Goal: Task Accomplishment & Management: Manage account settings

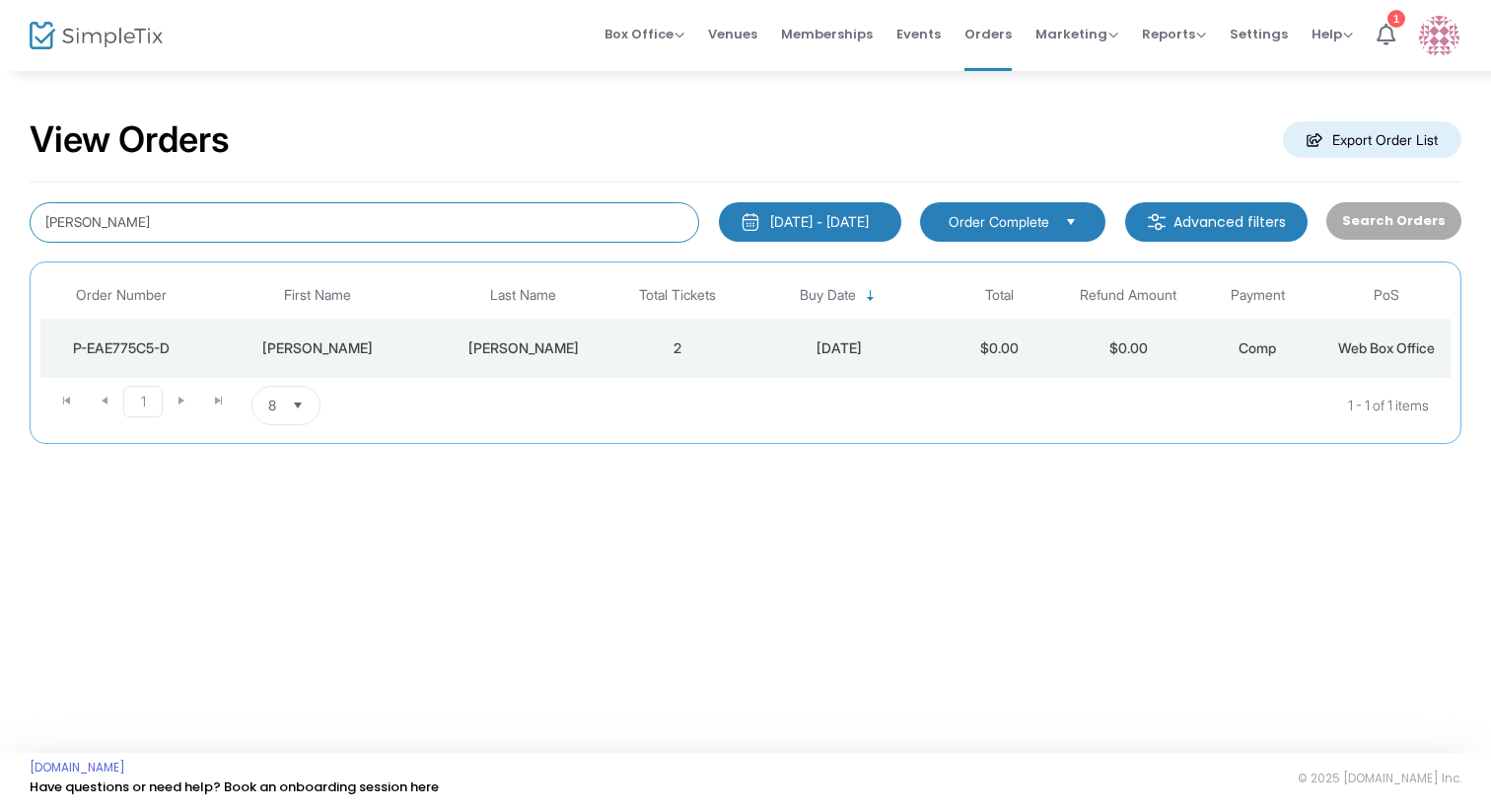
drag, startPoint x: 142, startPoint y: 228, endPoint x: -125, endPoint y: 195, distance: 269.0
click at [0, 195] on html "Processing... please wait Box Office Sell Tickets Bookings Sell Season Pass Ven…" at bounding box center [746, 406] width 1491 height 812
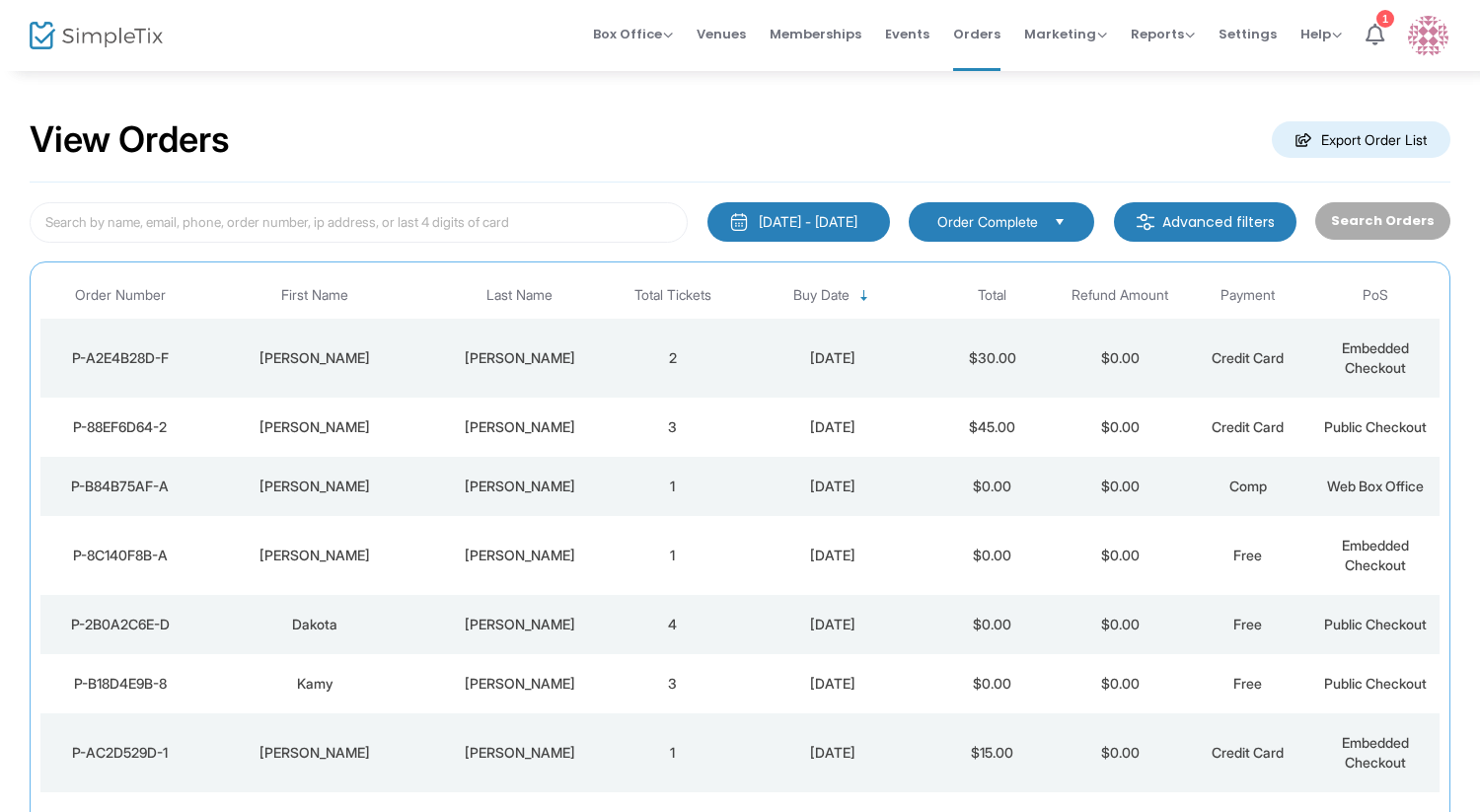
click at [442, 451] on td "[PERSON_NAME]" at bounding box center [519, 426] width 178 height 59
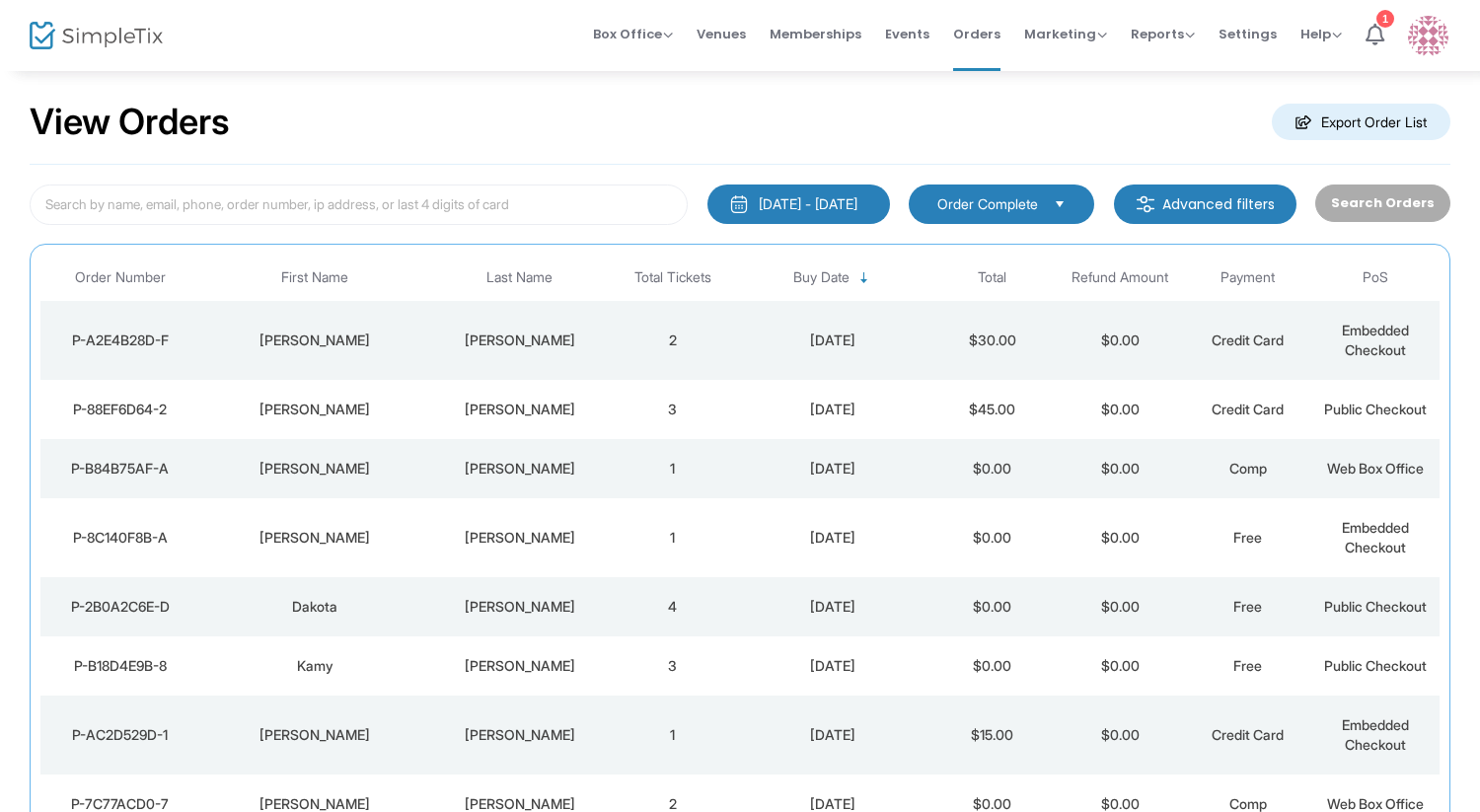
scroll to position [40, 0]
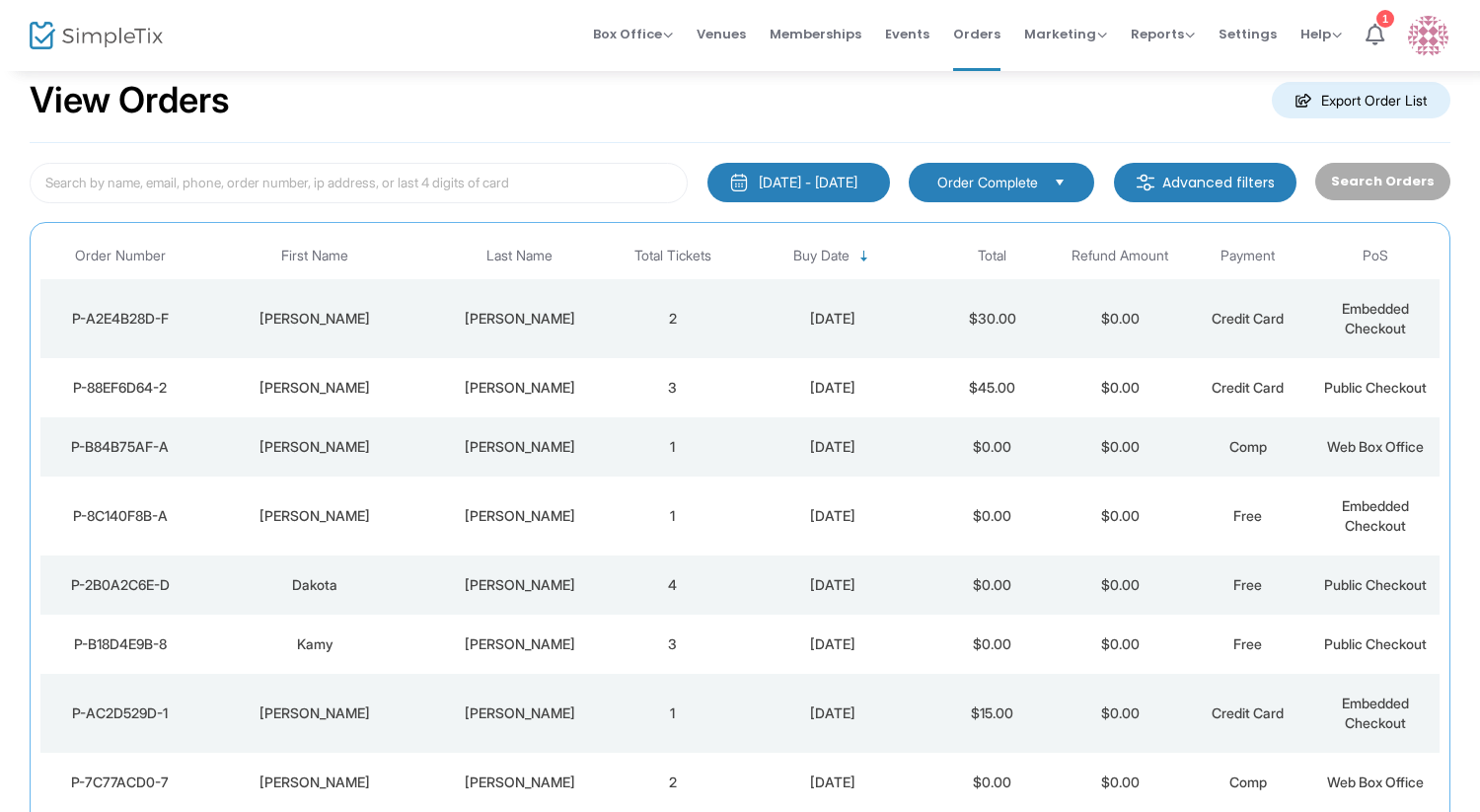
click at [349, 330] on td "[PERSON_NAME]" at bounding box center [315, 318] width 230 height 79
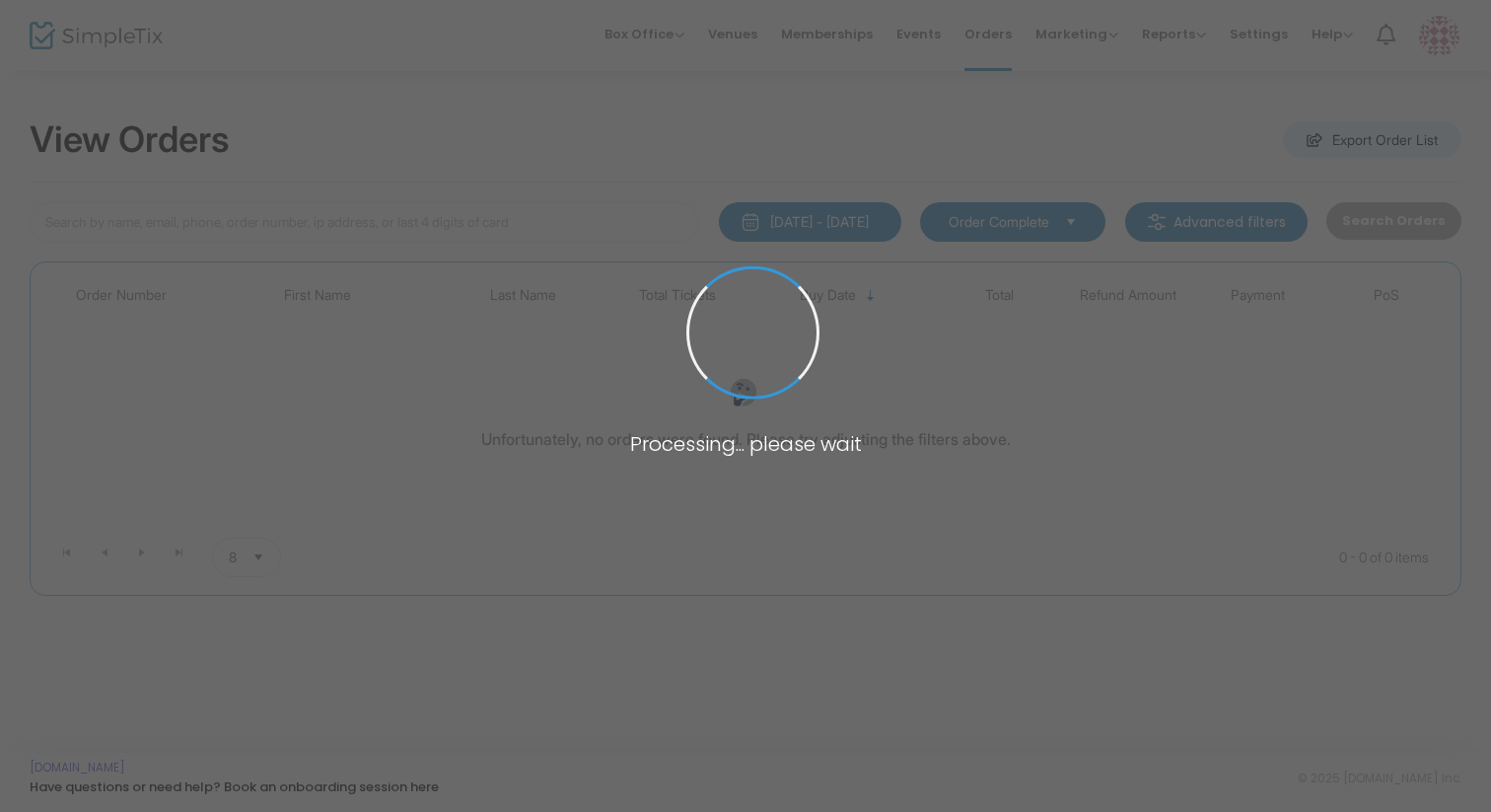
type input "[PERSON_NAME]"
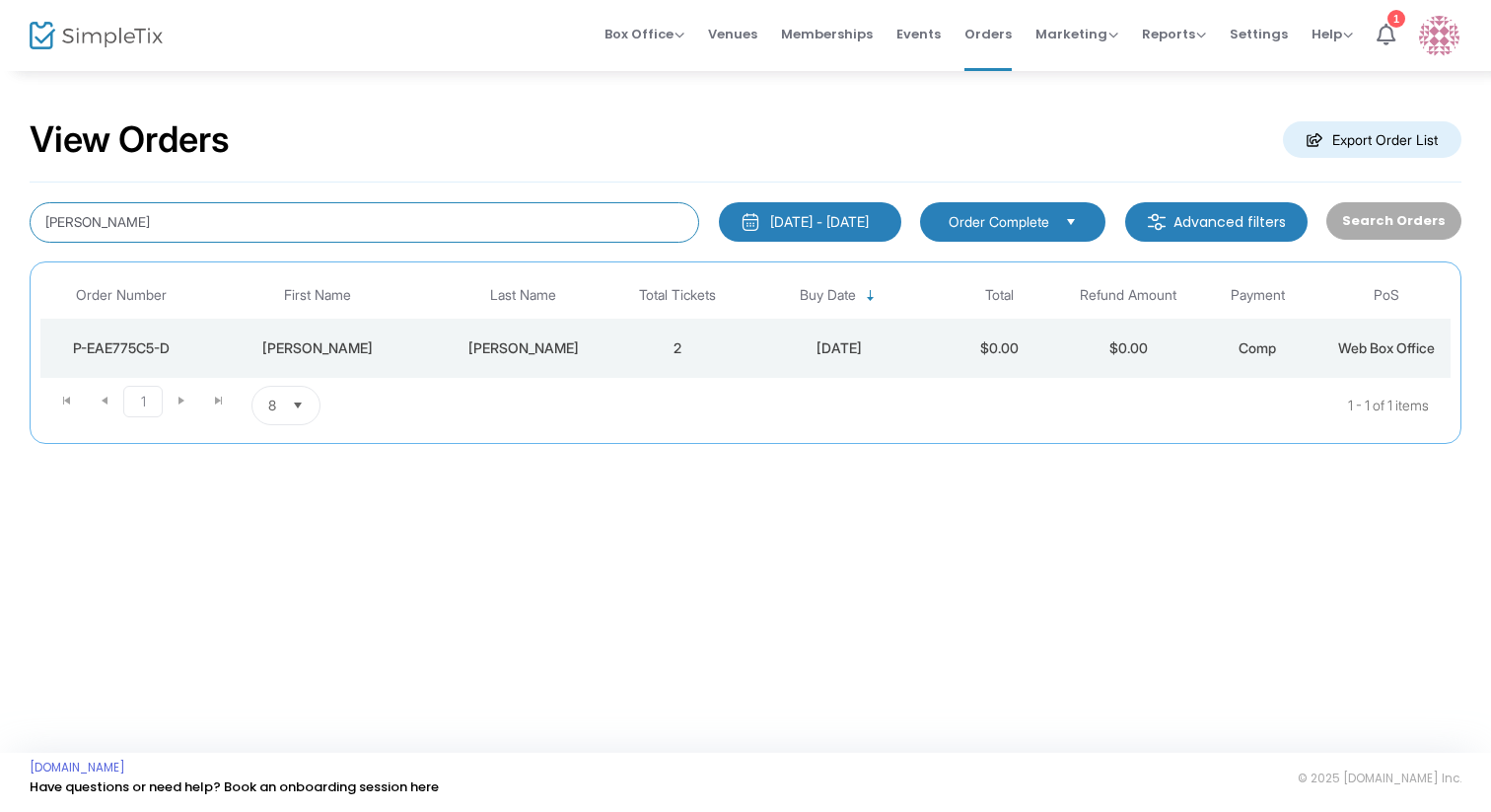
drag, startPoint x: 146, startPoint y: 216, endPoint x: -135, endPoint y: 184, distance: 282.8
click at [0, 184] on html "Processing... please wait Box Office Sell Tickets Bookings Sell Season Pass Ven…" at bounding box center [746, 406] width 1491 height 812
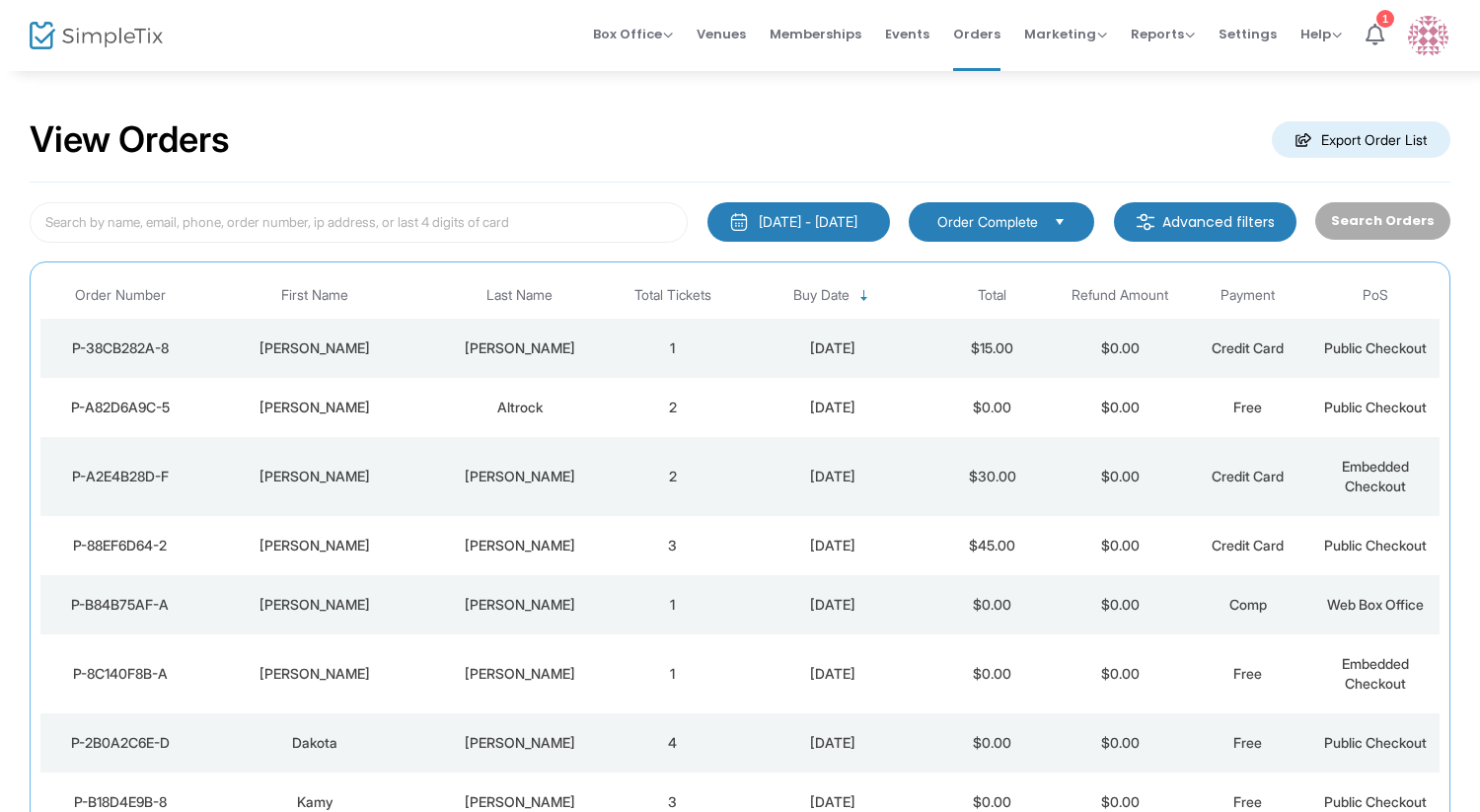
click at [363, 342] on div "[PERSON_NAME]" at bounding box center [315, 348] width 220 height 20
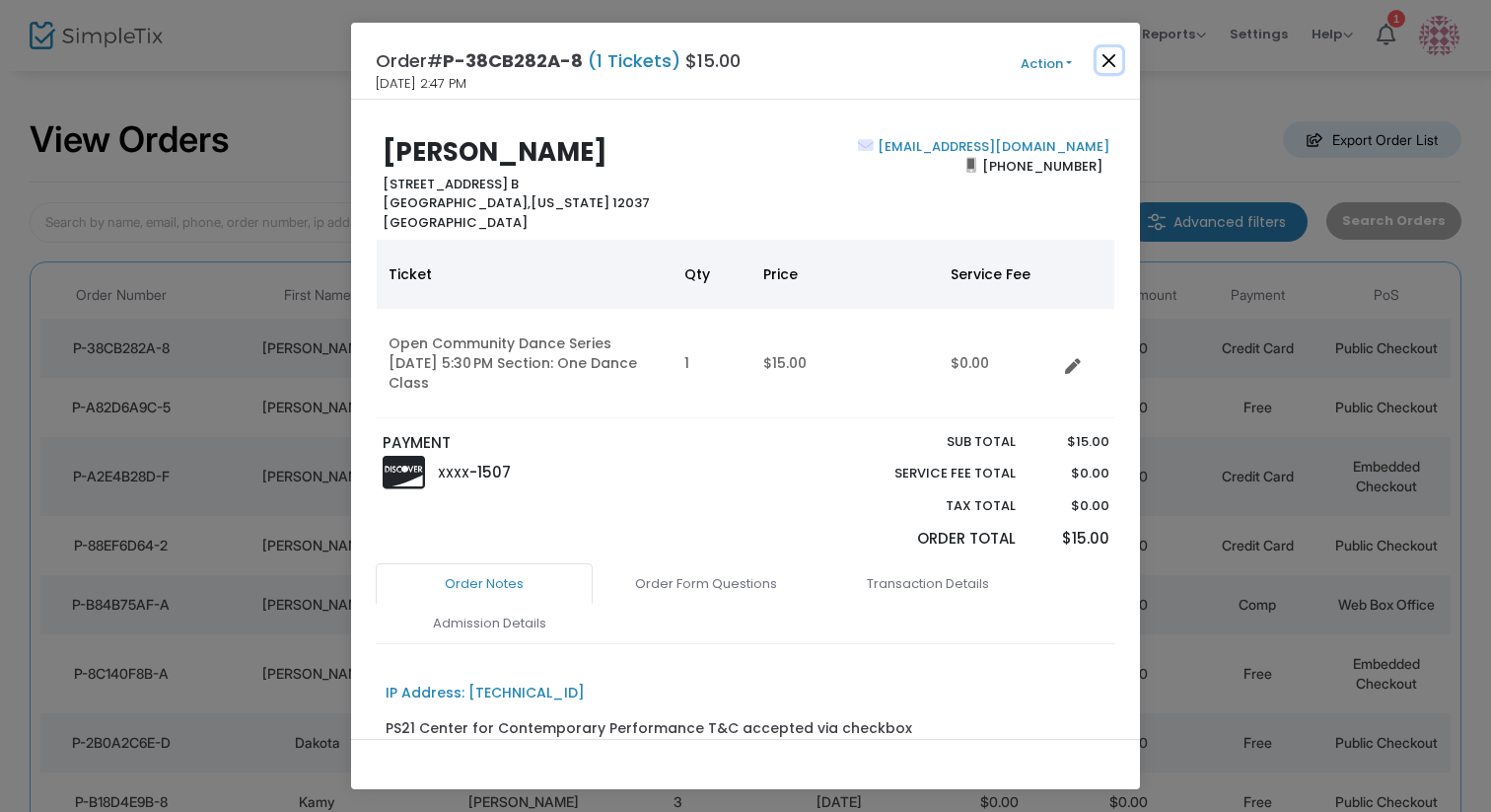
click at [1104, 62] on button "Close" at bounding box center [1110, 61] width 26 height 26
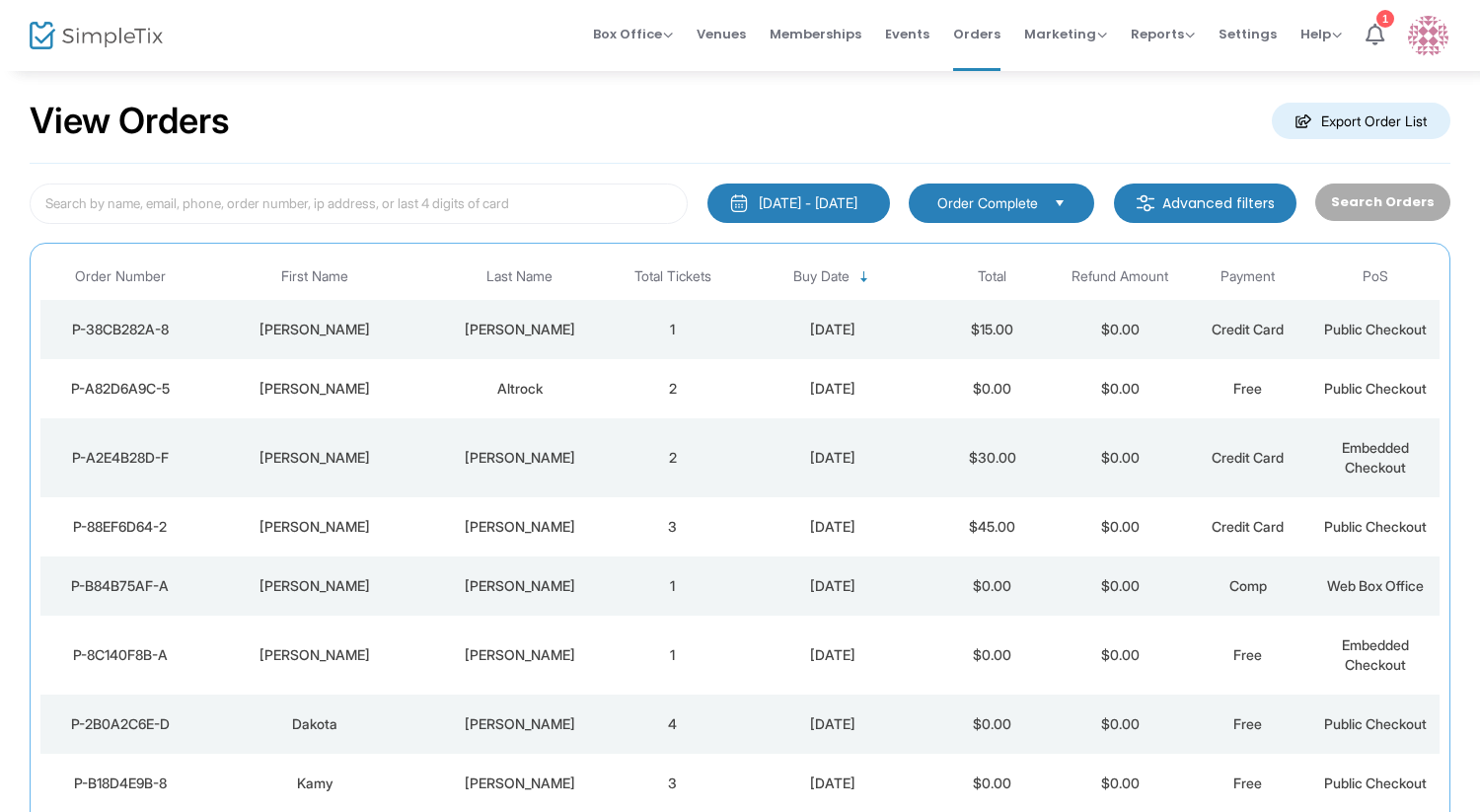
scroll to position [20, 0]
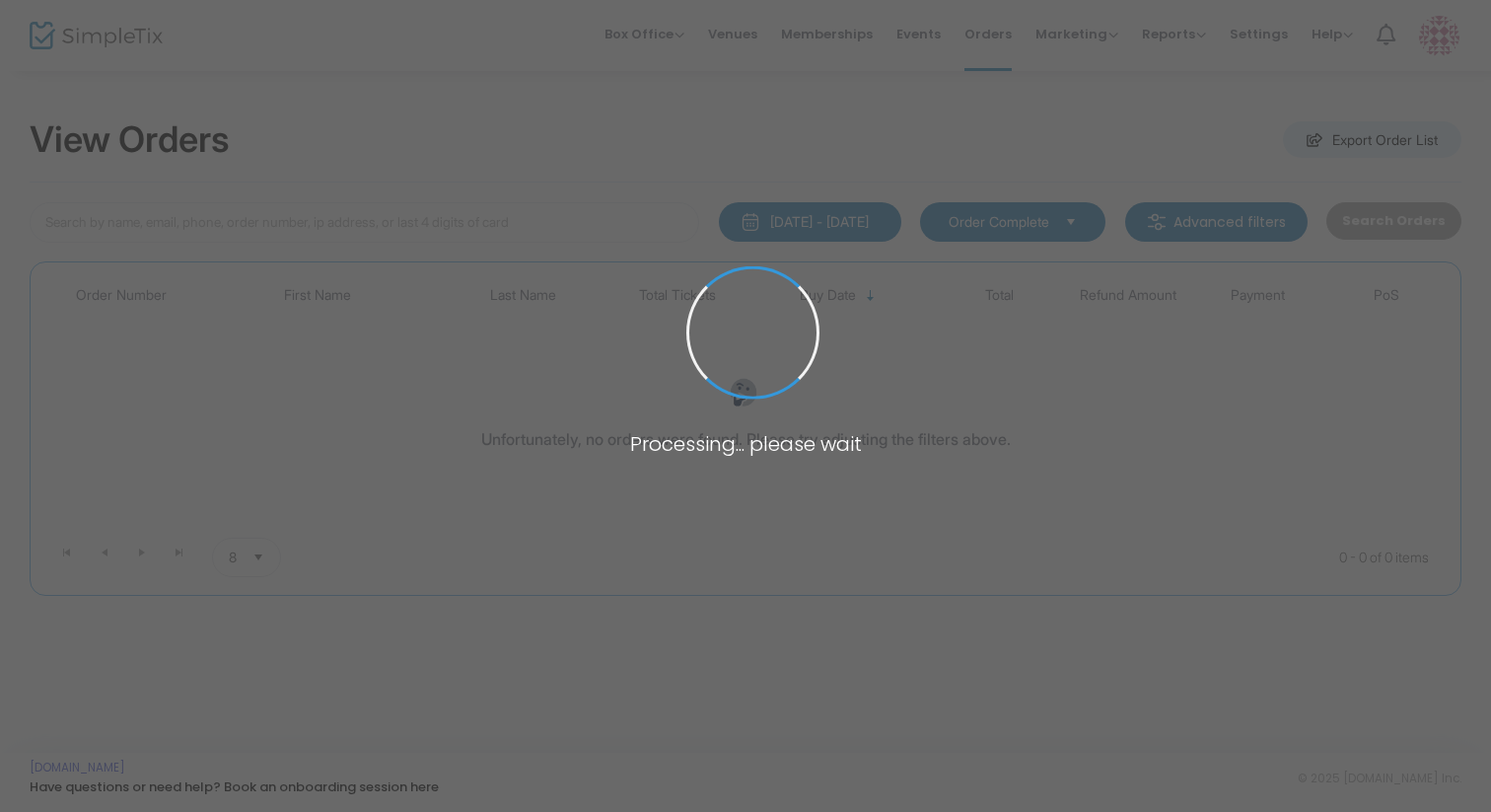
type input "laurie rubin"
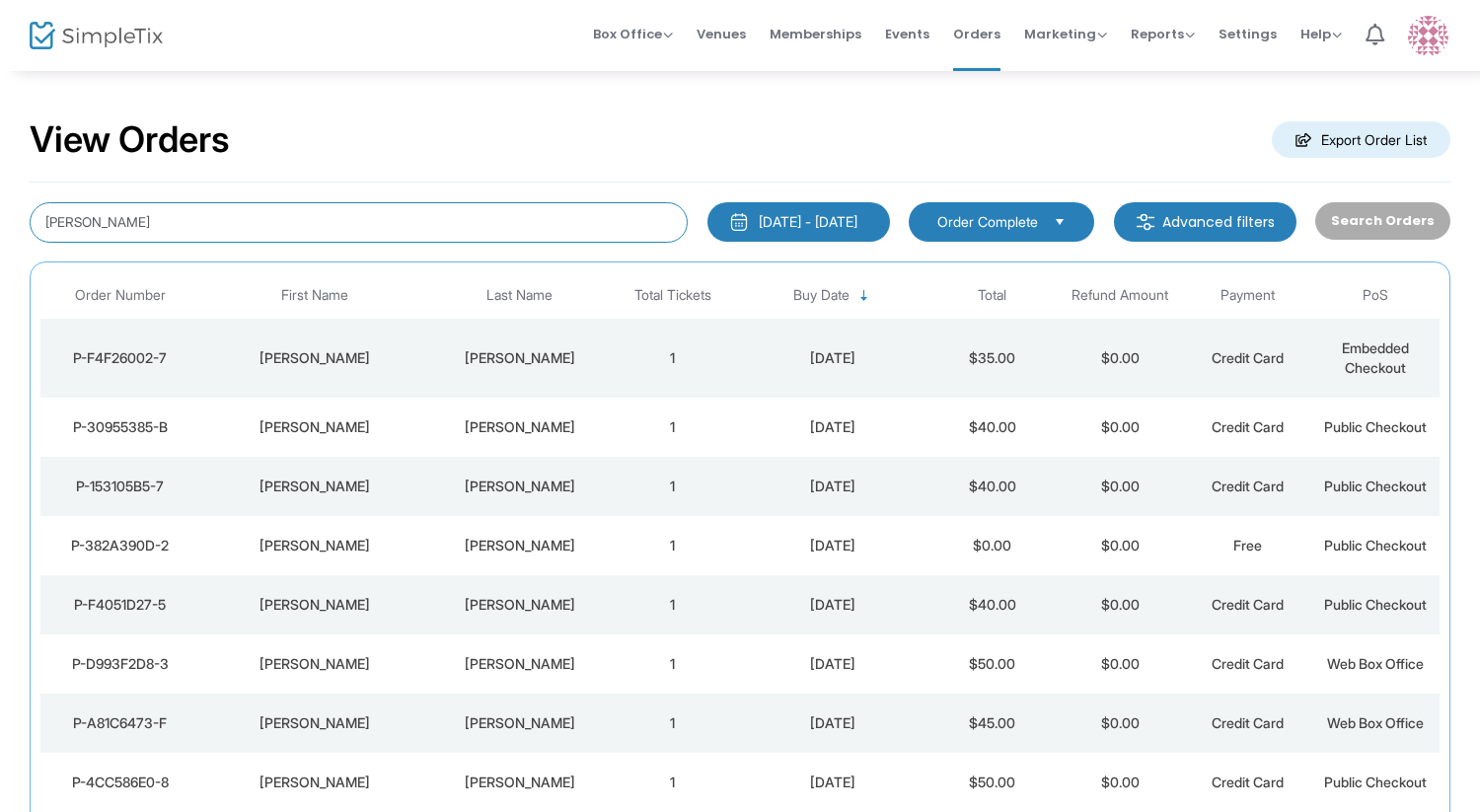
drag, startPoint x: 168, startPoint y: 238, endPoint x: 8, endPoint y: 234, distance: 160.0
click at [8, 234] on div "View Orders Export Order List laurie rubin 1/1/2000 - 8/19/2025 Last 30 Days To…" at bounding box center [740, 507] width 1480 height 878
click at [676, 646] on td "1" at bounding box center [673, 663] width 128 height 59
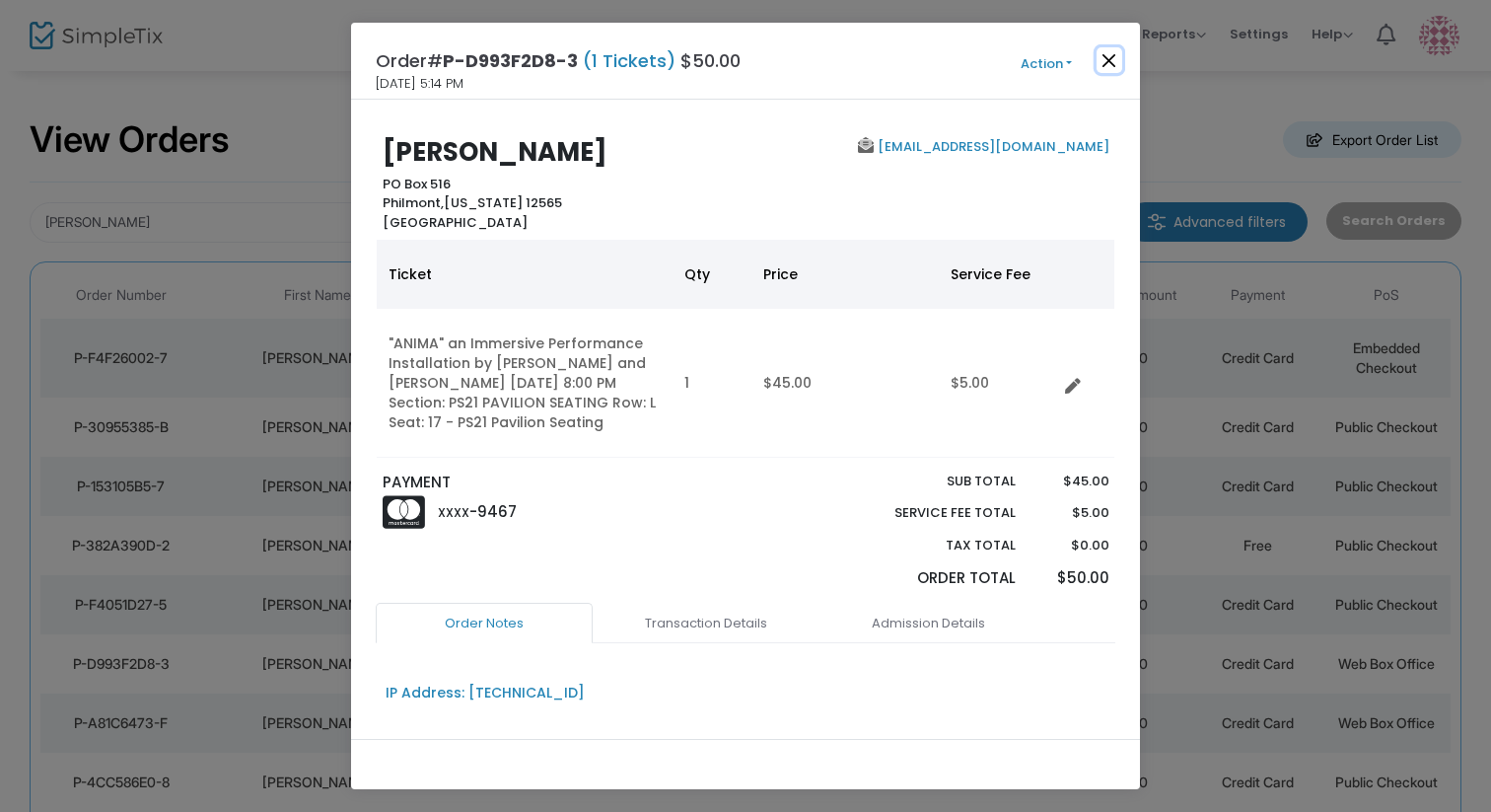
click at [1109, 58] on button "Close" at bounding box center [1110, 61] width 26 height 26
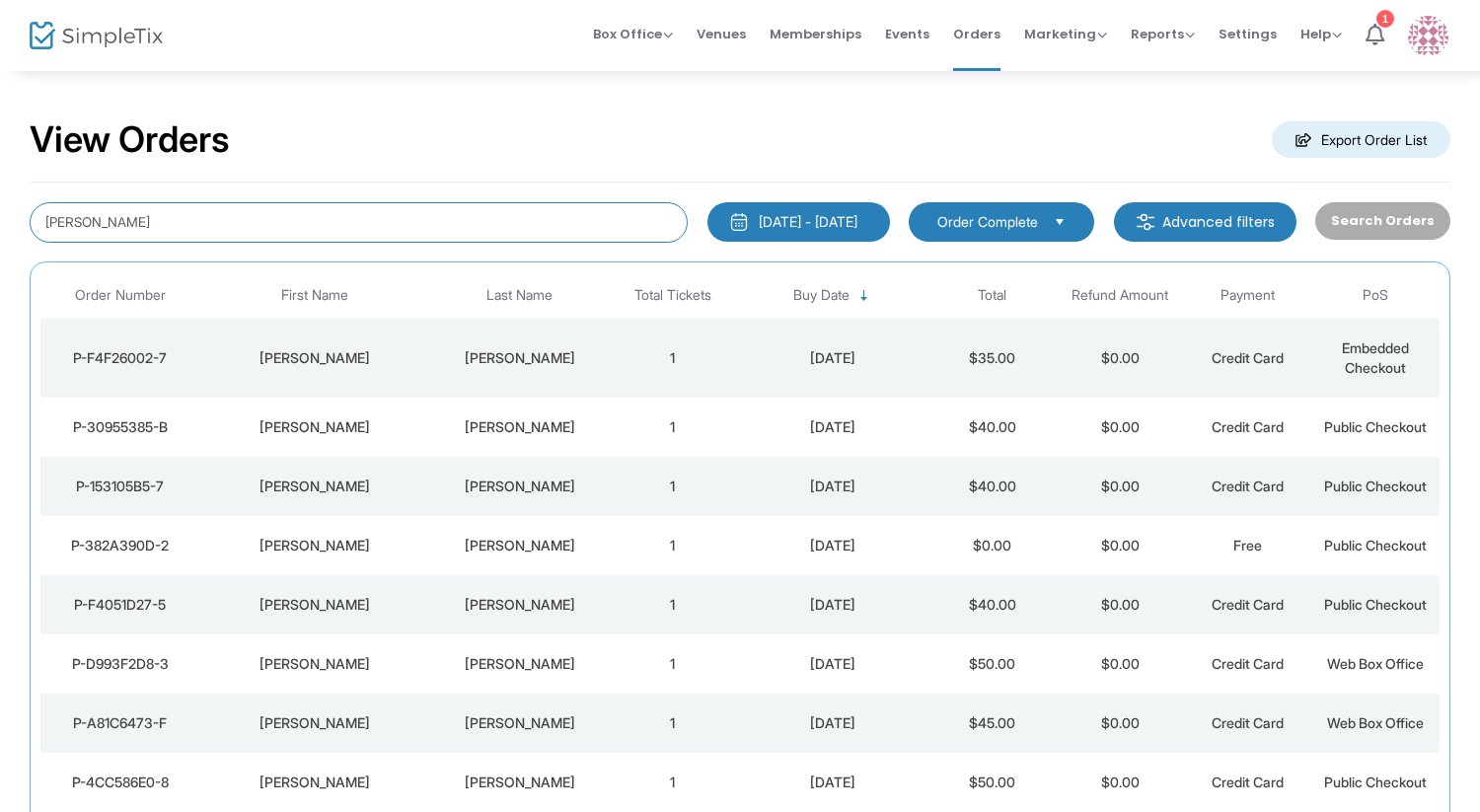
drag, startPoint x: 123, startPoint y: 224, endPoint x: -235, endPoint y: 191, distance: 359.5
click at [0, 191] on html "Processing... please wait Box Office Sell Tickets Bookings Sell Season Pass Ven…" at bounding box center [740, 406] width 1480 height 812
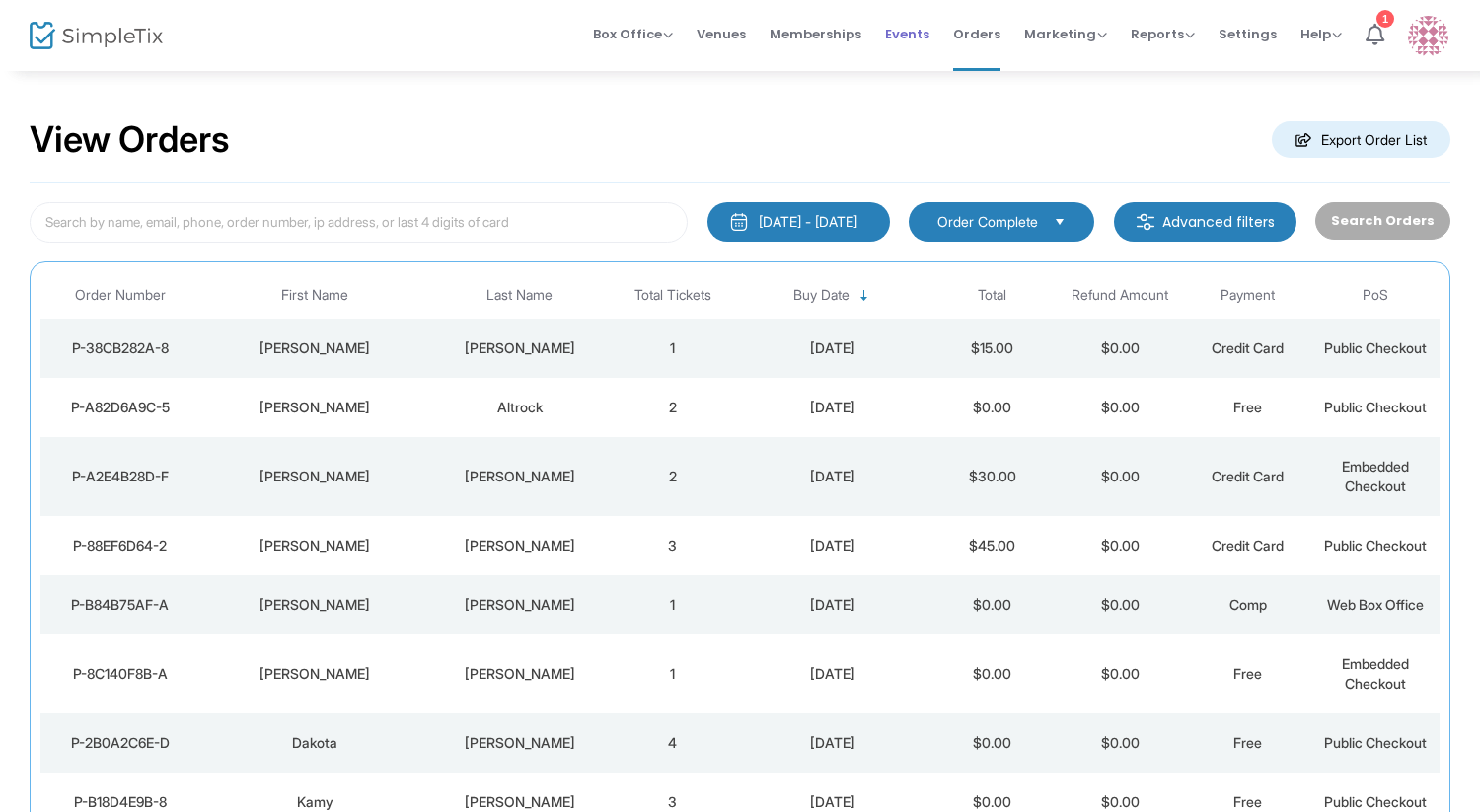
click at [902, 29] on span "Events" at bounding box center [907, 34] width 45 height 50
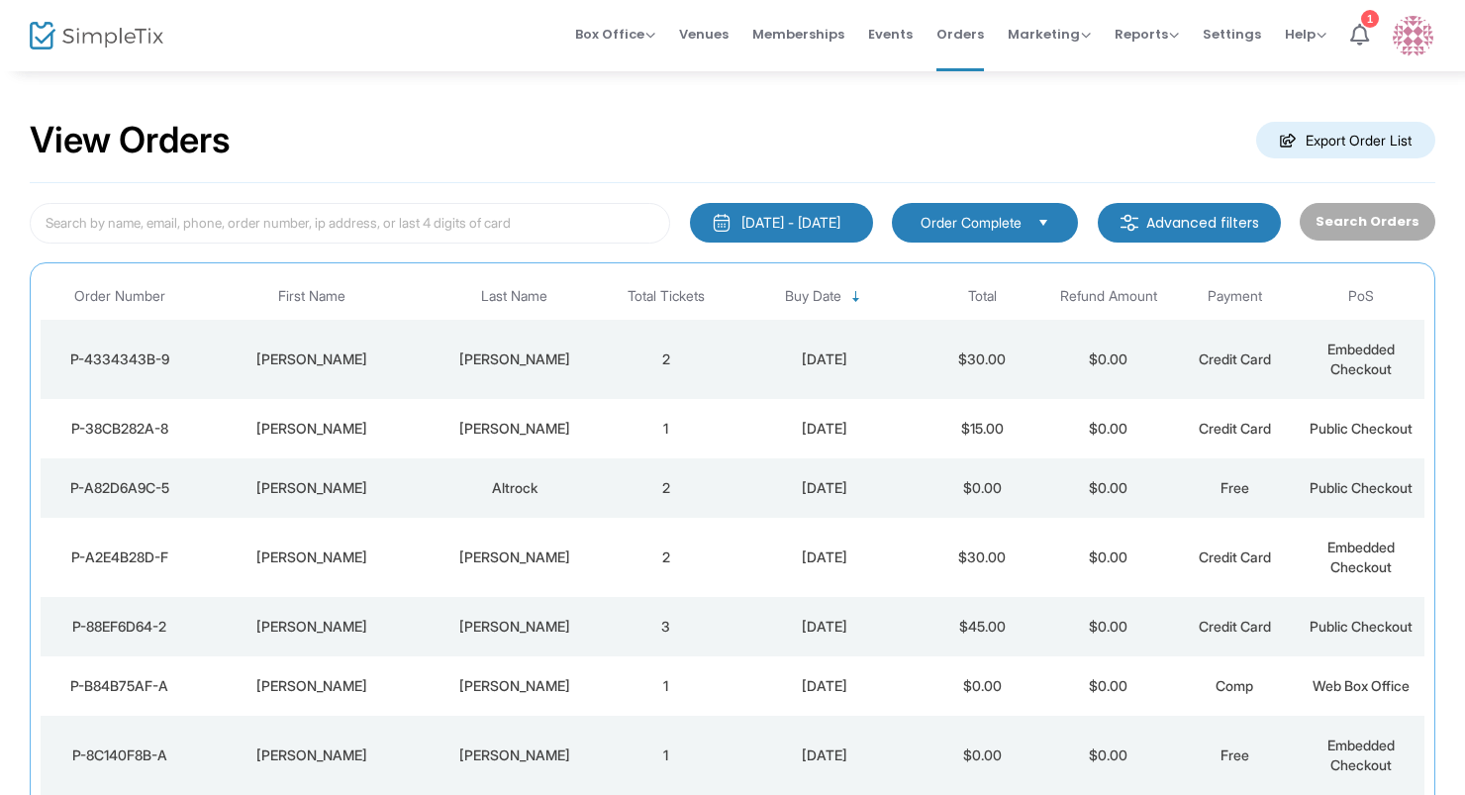
click at [404, 367] on div "[PERSON_NAME]" at bounding box center [313, 359] width 218 height 20
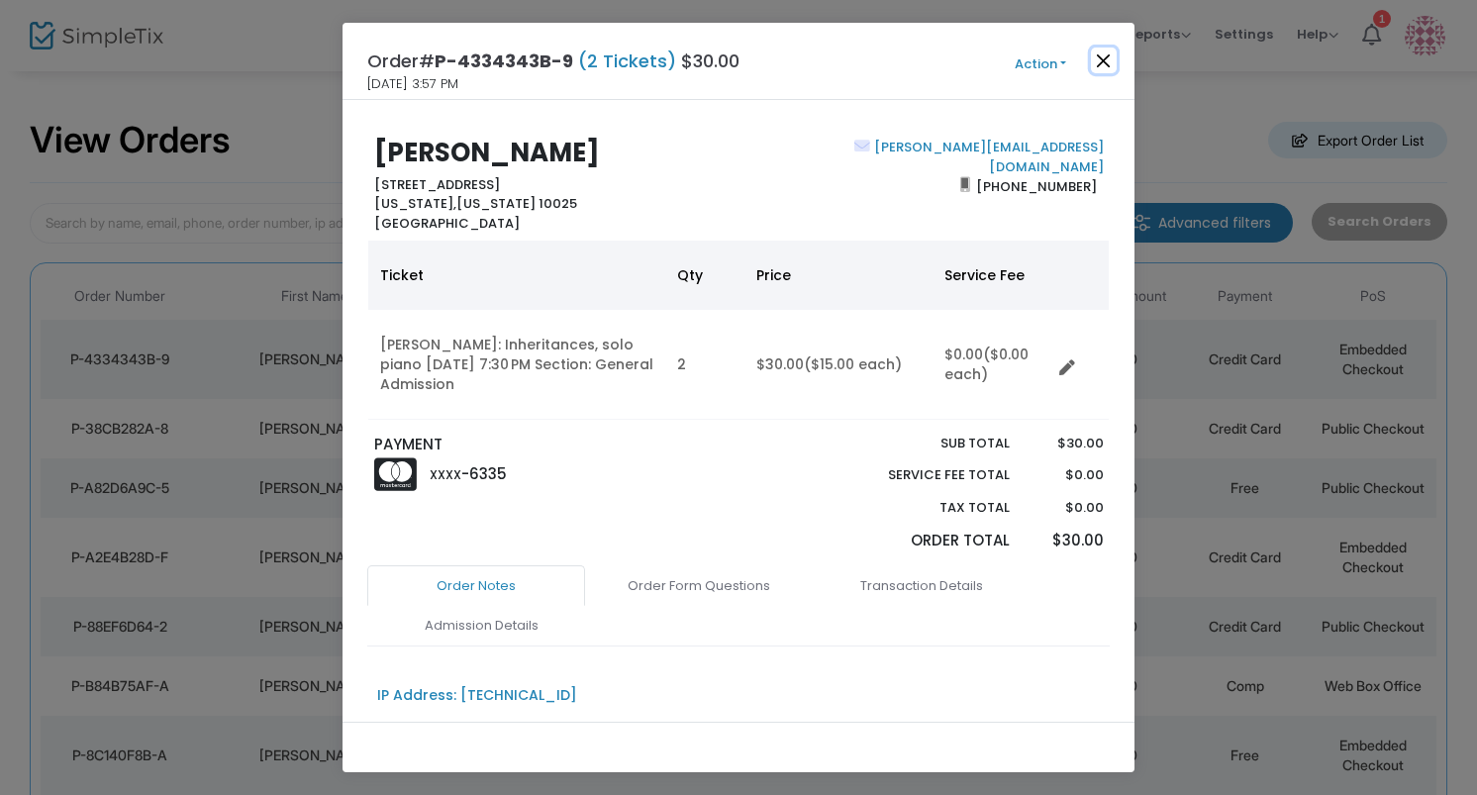
click at [1095, 56] on button "Close" at bounding box center [1104, 61] width 26 height 26
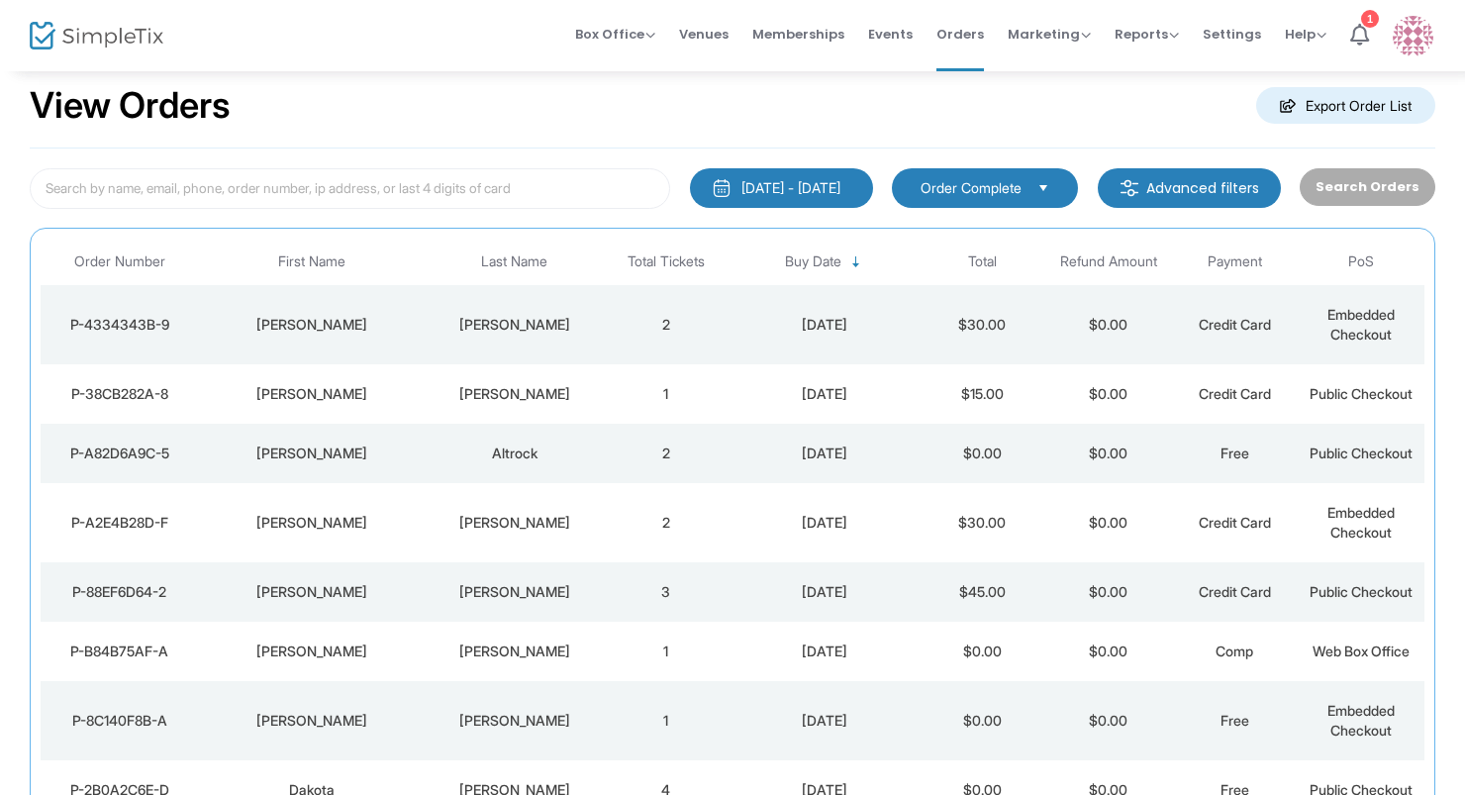
scroll to position [59, 0]
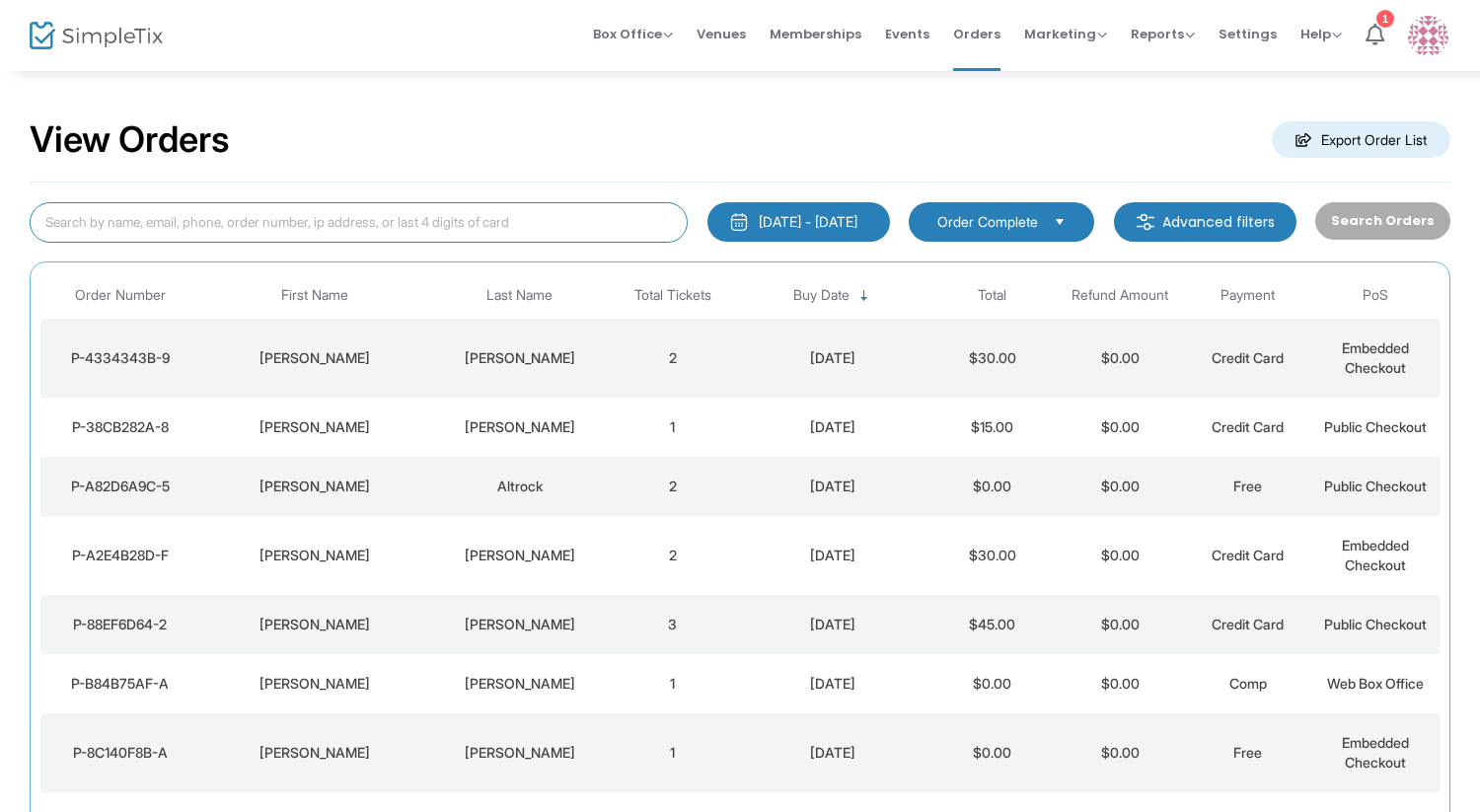
click at [258, 214] on input at bounding box center [359, 222] width 658 height 41
type input "[PERSON_NAME]"
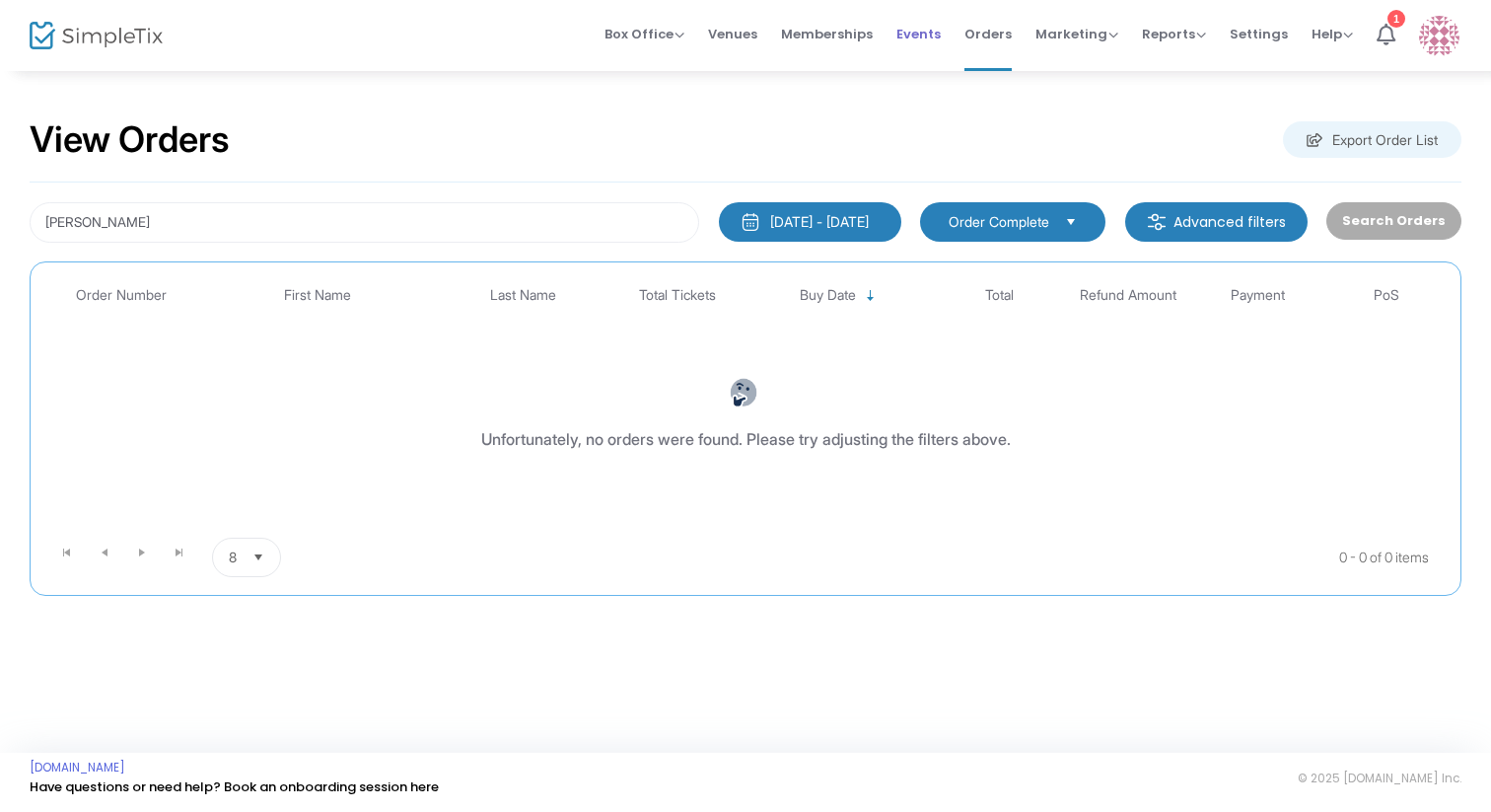
click at [916, 31] on span "Events" at bounding box center [919, 34] width 45 height 50
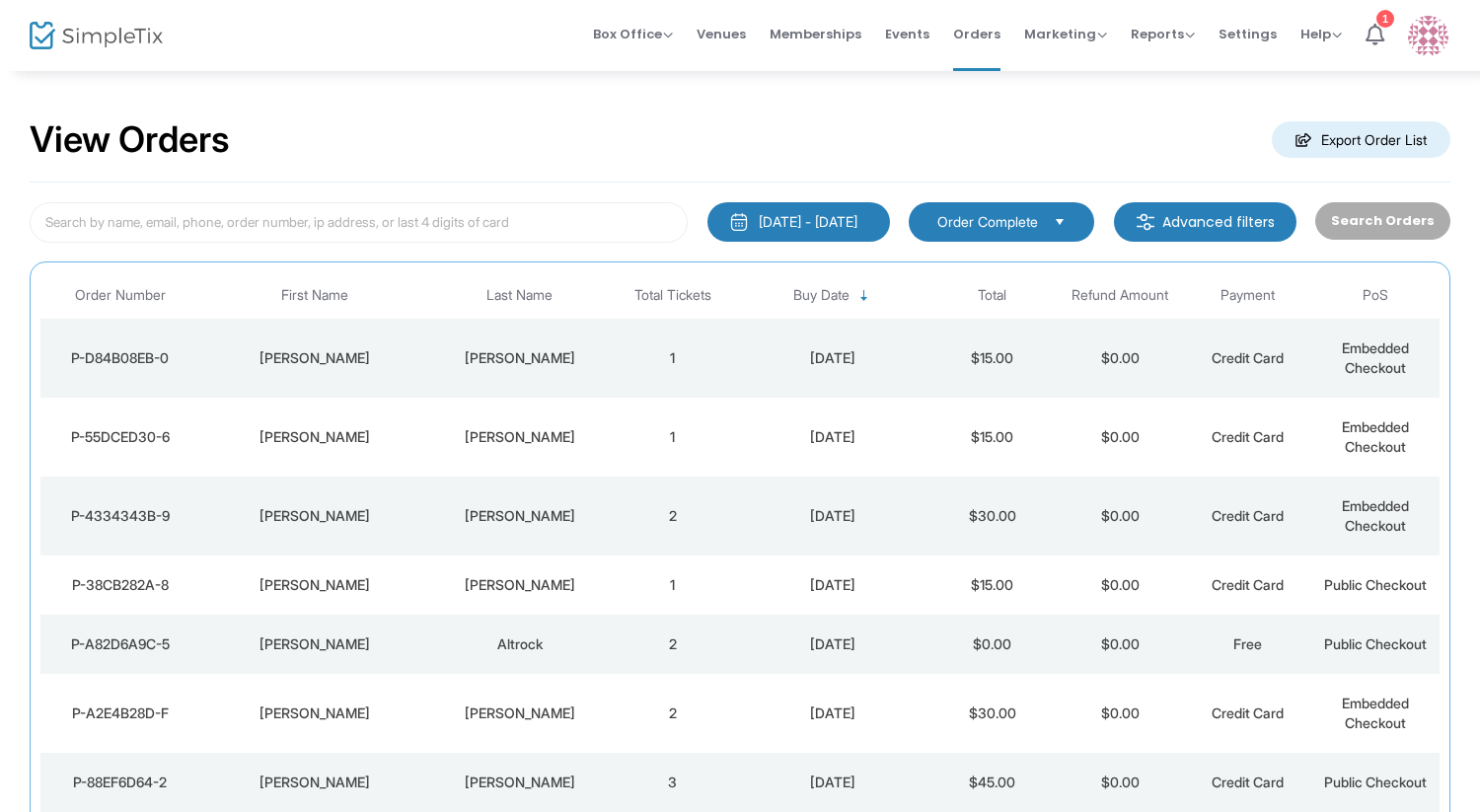
click at [534, 347] on td "[PERSON_NAME]" at bounding box center [519, 358] width 178 height 79
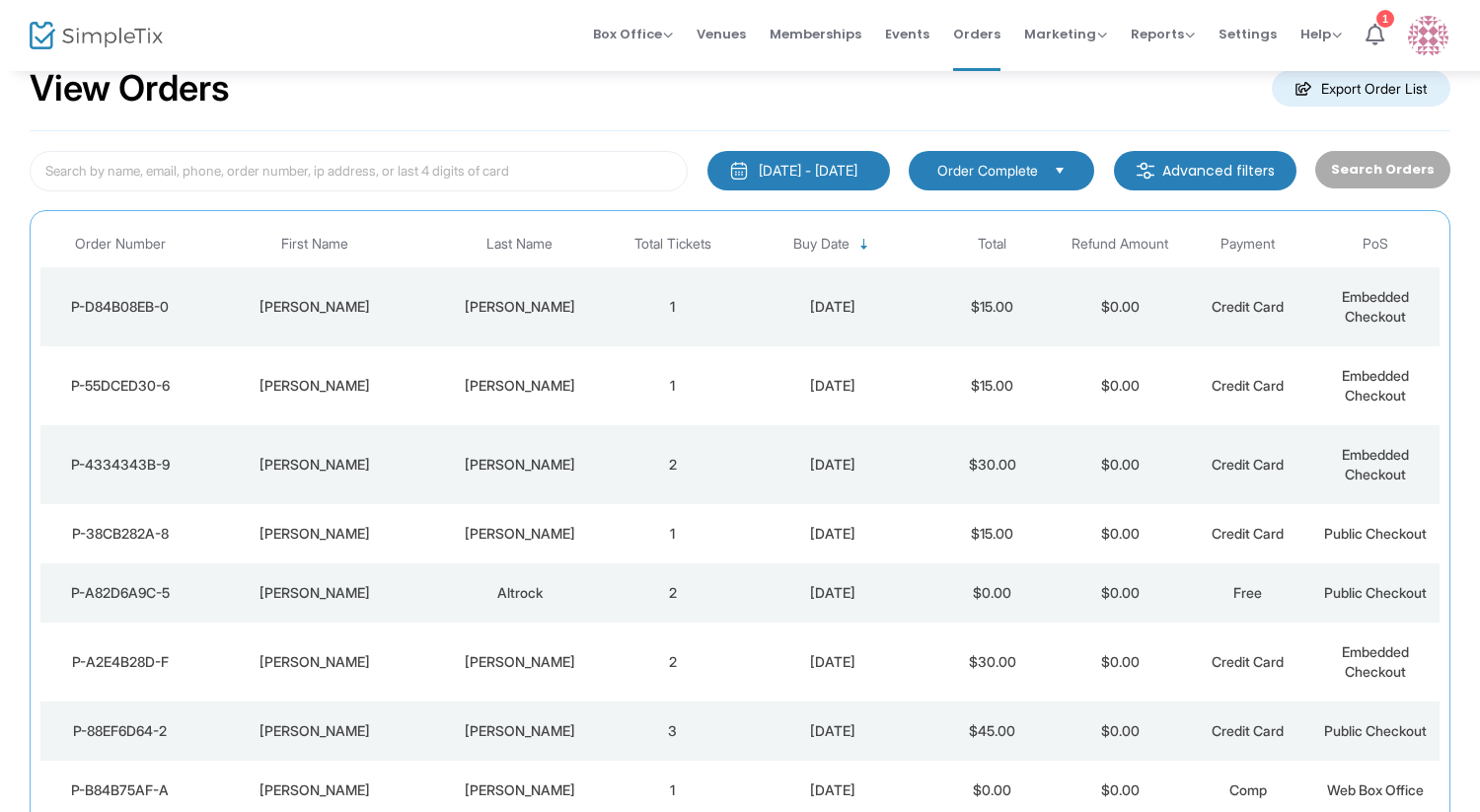
scroll to position [59, 0]
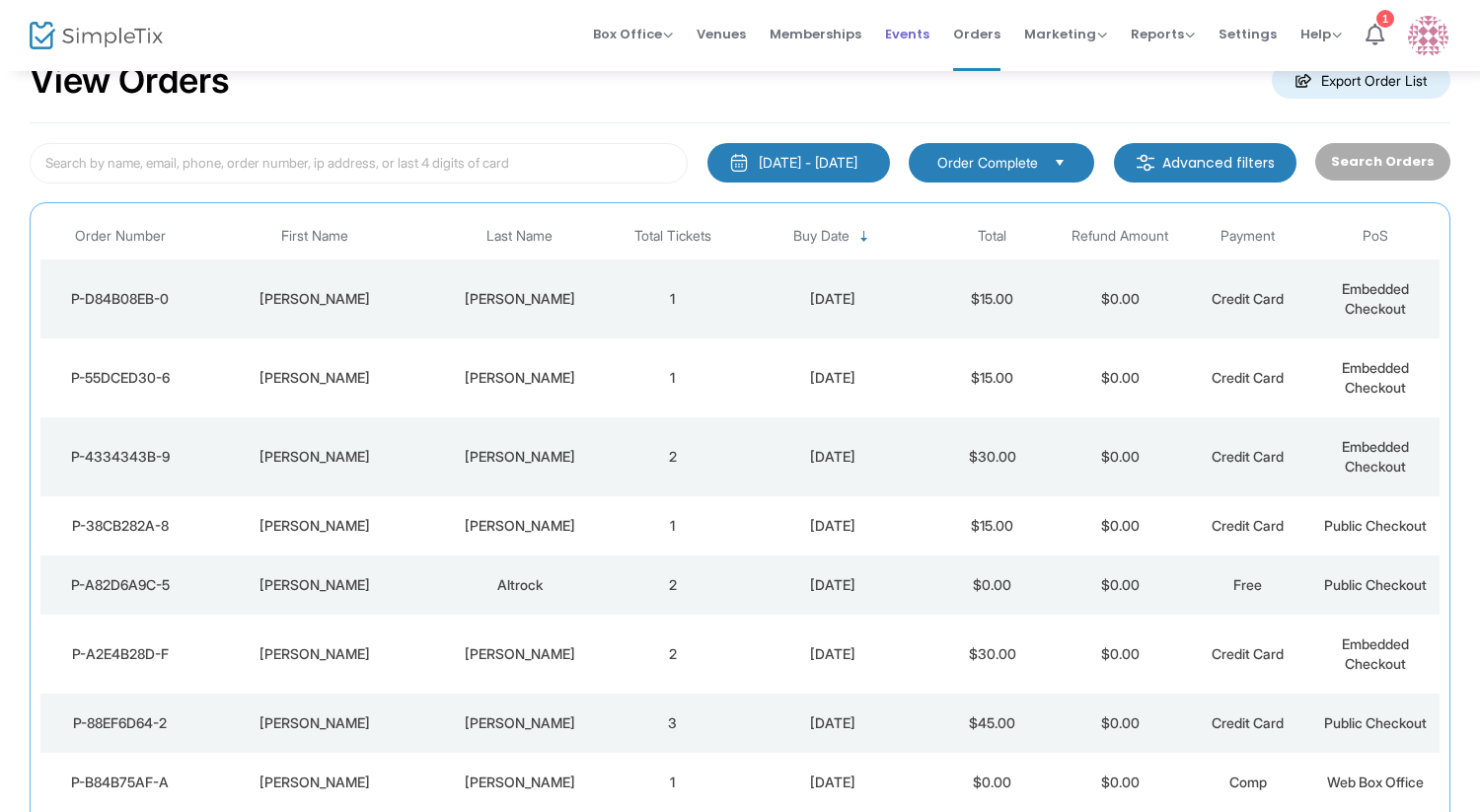
click at [910, 48] on span "Events" at bounding box center [907, 34] width 45 height 50
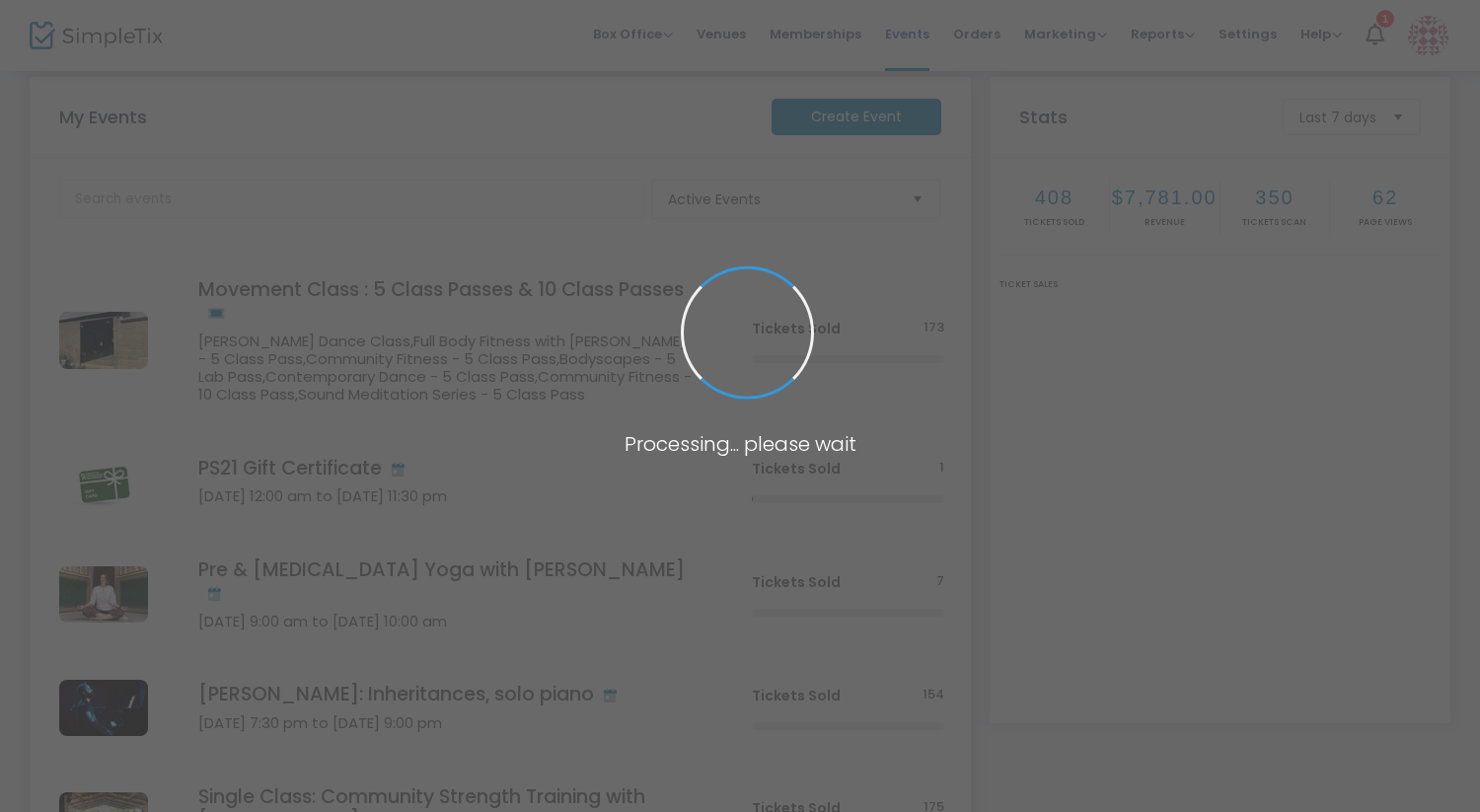
scroll to position [296, 0]
